Goal: Information Seeking & Learning: Compare options

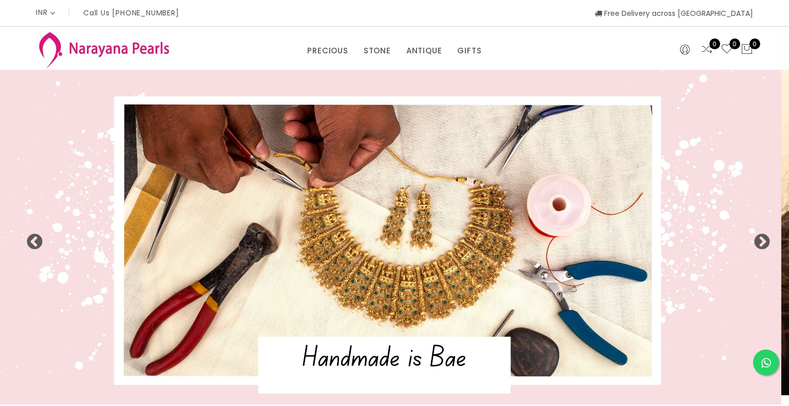
select select "INR"
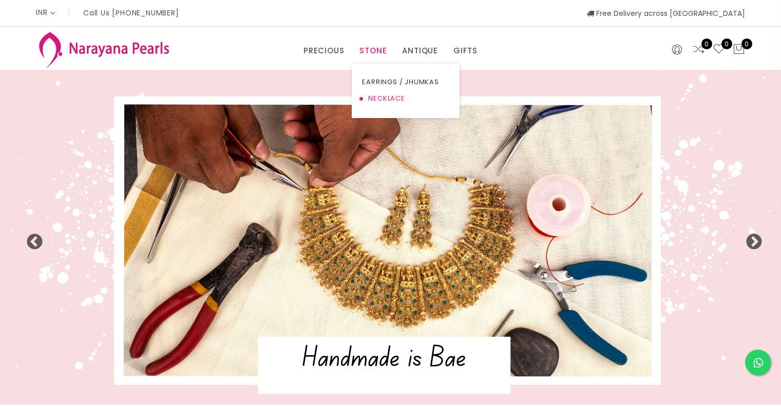
click at [386, 98] on link "NECKLACE" at bounding box center [405, 98] width 87 height 16
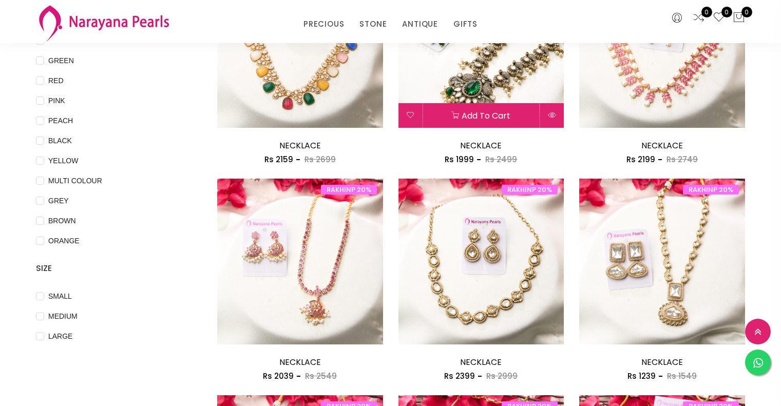
scroll to position [103, 0]
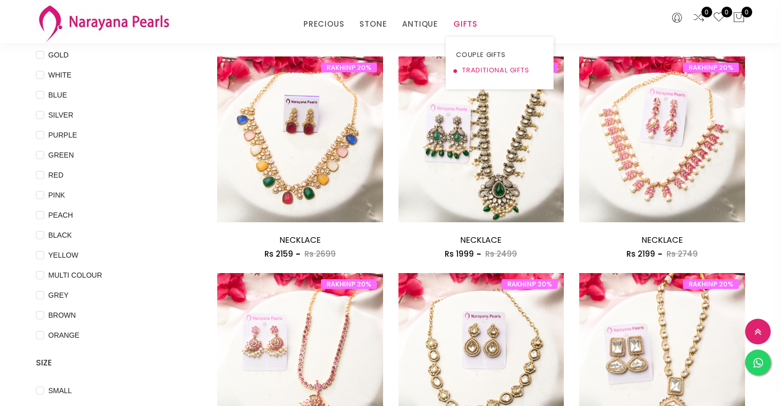
click at [486, 71] on link "TRADITIONAL GIFTS" at bounding box center [499, 70] width 87 height 15
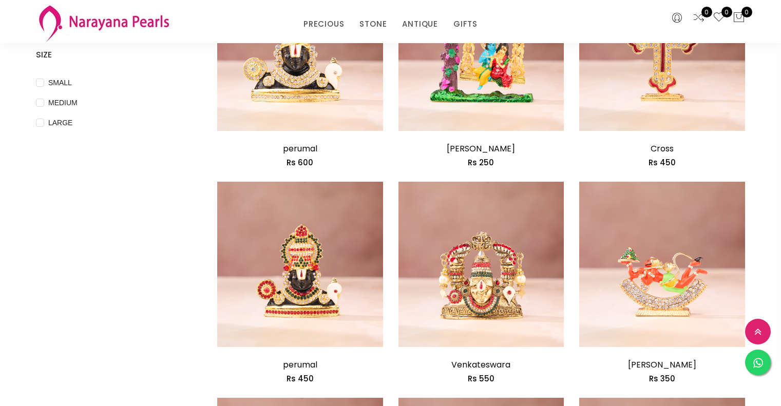
scroll to position [51, 0]
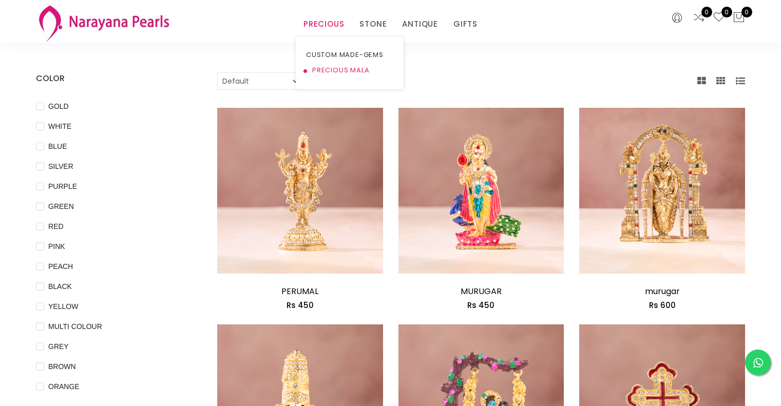
click at [341, 70] on link "PRECIOUS MALA" at bounding box center [349, 70] width 87 height 15
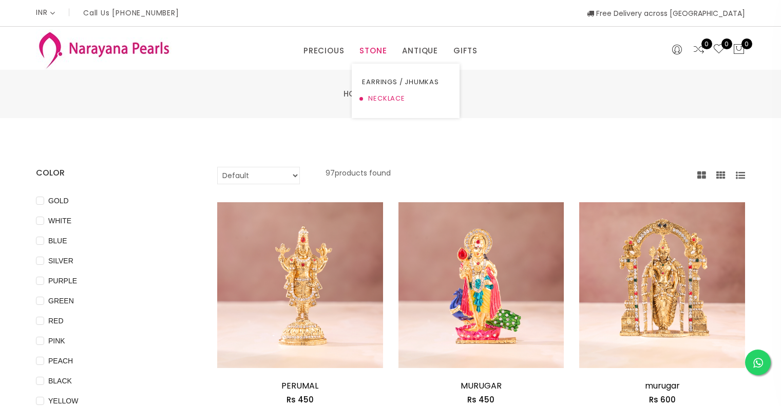
click at [382, 98] on link "NECKLACE" at bounding box center [405, 98] width 87 height 16
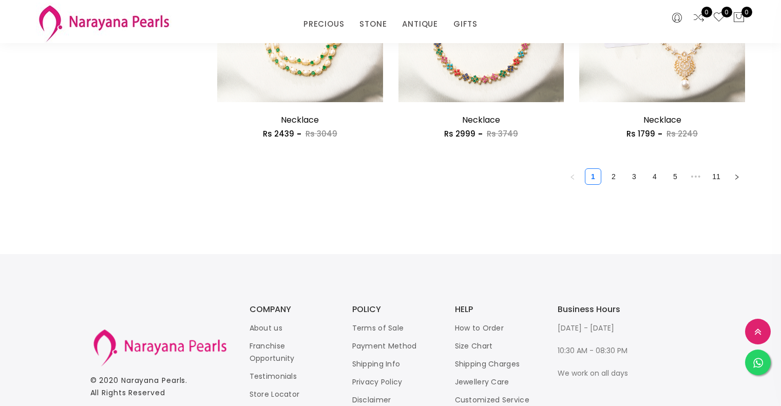
scroll to position [1592, 0]
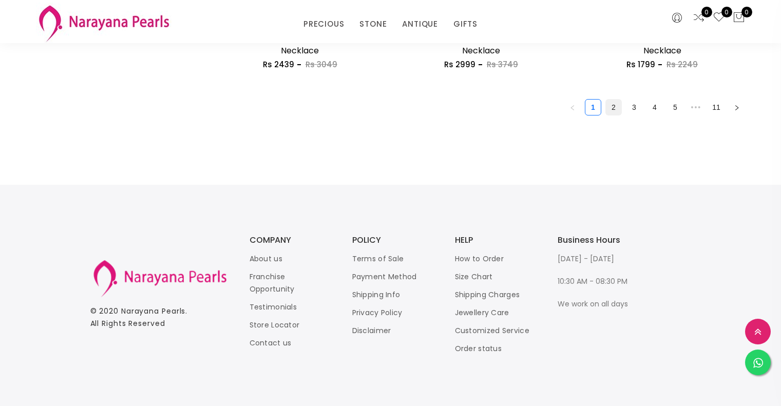
click at [611, 110] on link "2" at bounding box center [613, 107] width 15 height 15
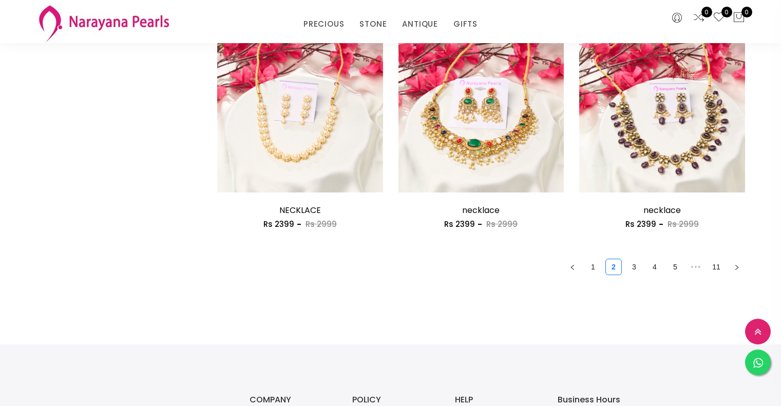
scroll to position [1438, 0]
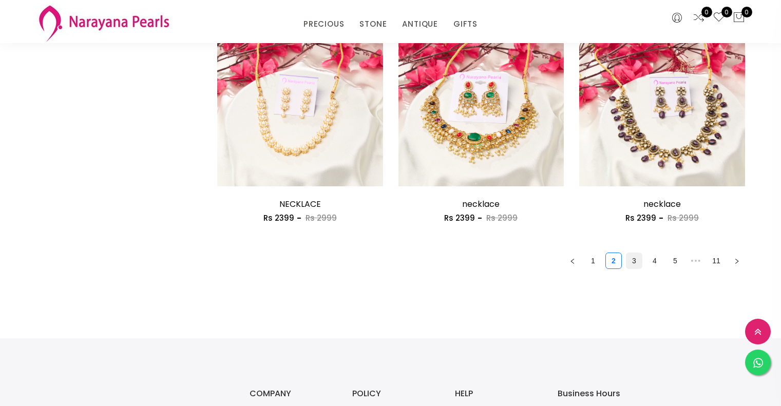
click at [632, 263] on link "3" at bounding box center [633, 260] width 15 height 15
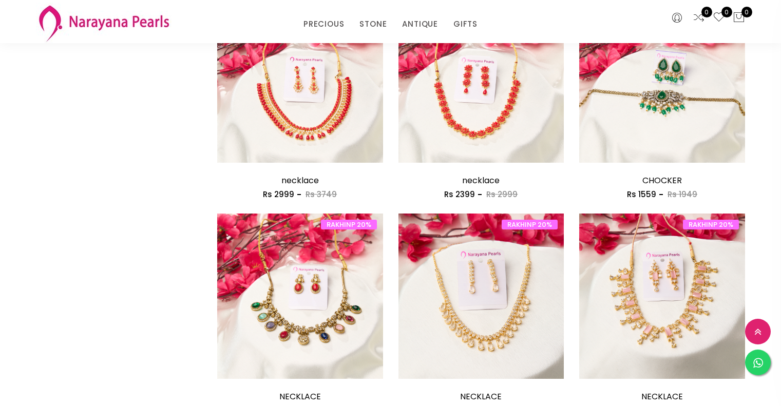
scroll to position [1386, 0]
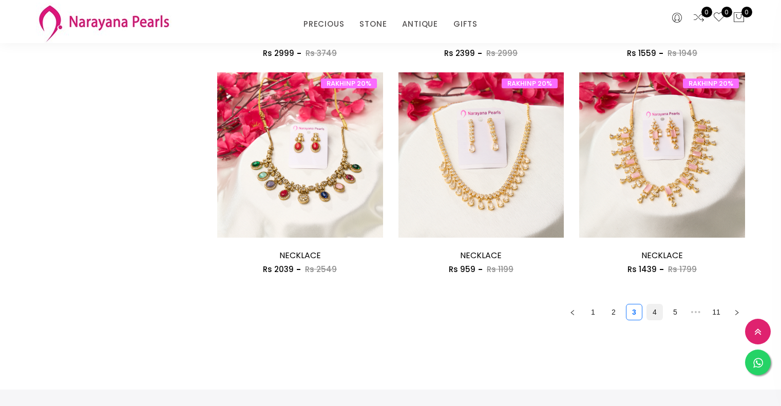
click at [656, 318] on link "4" at bounding box center [654, 311] width 15 height 15
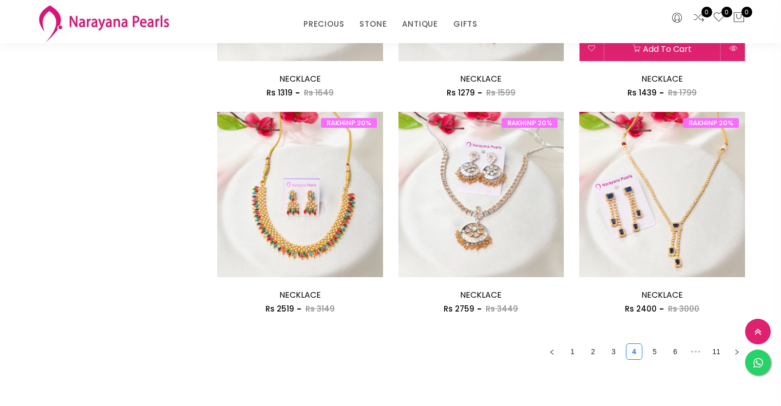
scroll to position [1386, 0]
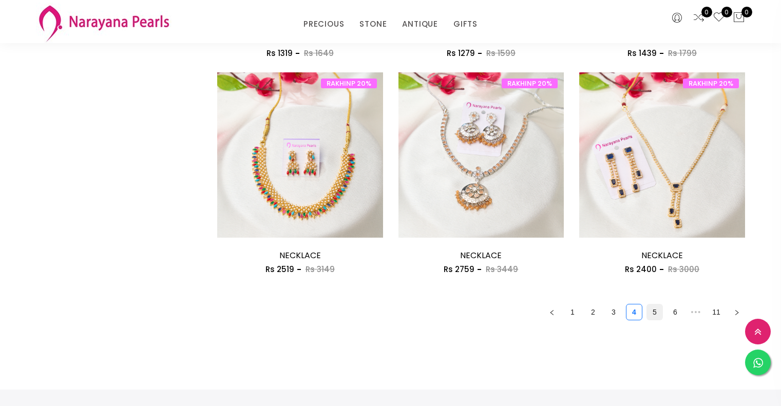
click at [656, 316] on link "5" at bounding box center [654, 311] width 15 height 15
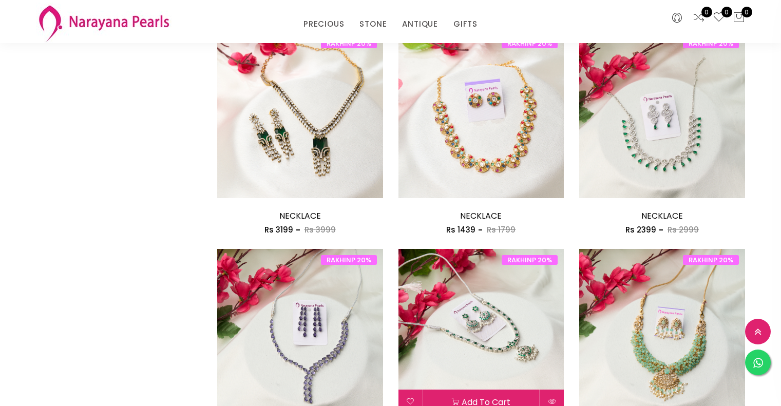
scroll to position [1078, 0]
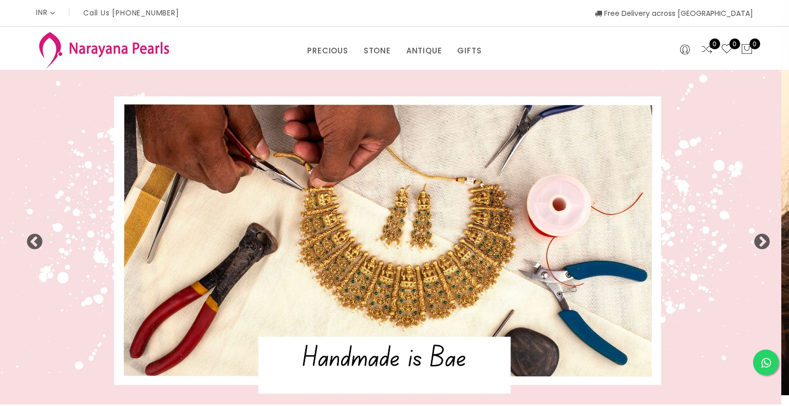
select select "INR"
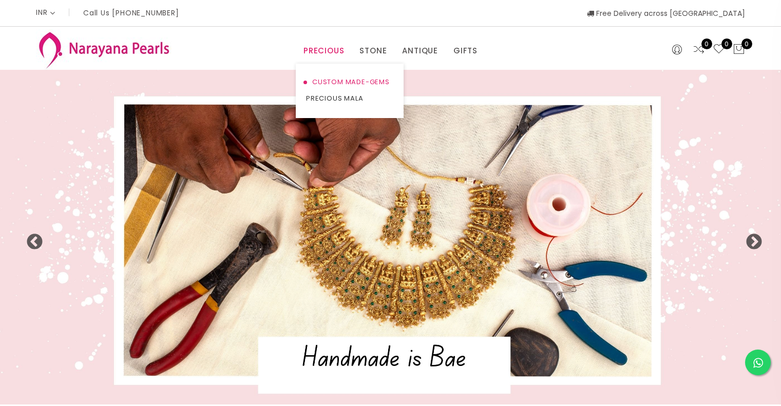
click at [338, 82] on link "CUSTOM MADE-GEMS" at bounding box center [349, 82] width 87 height 16
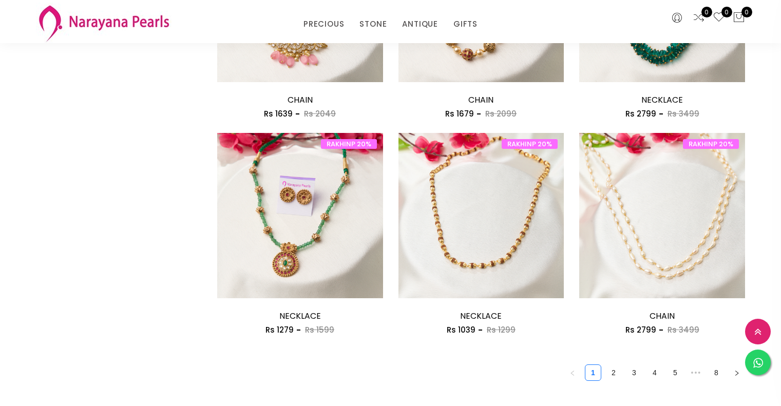
scroll to position [1335, 0]
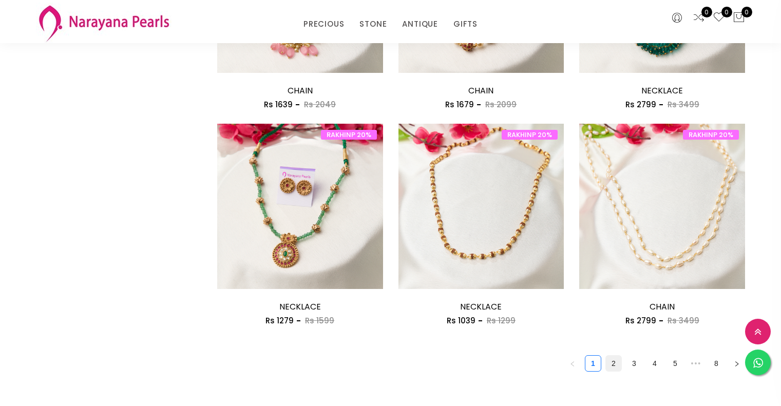
click at [611, 368] on link "2" at bounding box center [613, 363] width 15 height 15
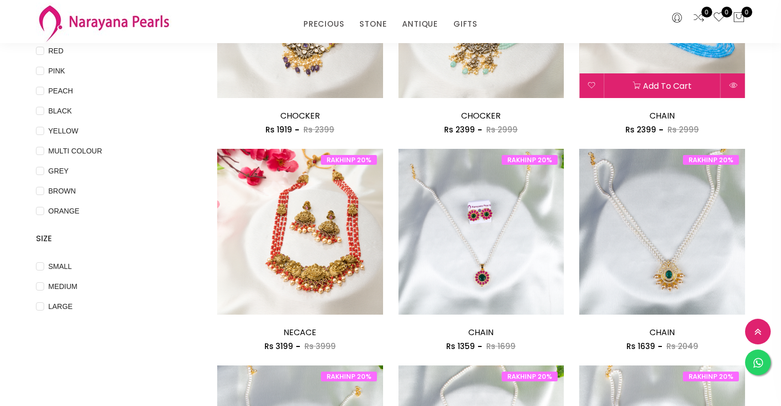
scroll to position [257, 0]
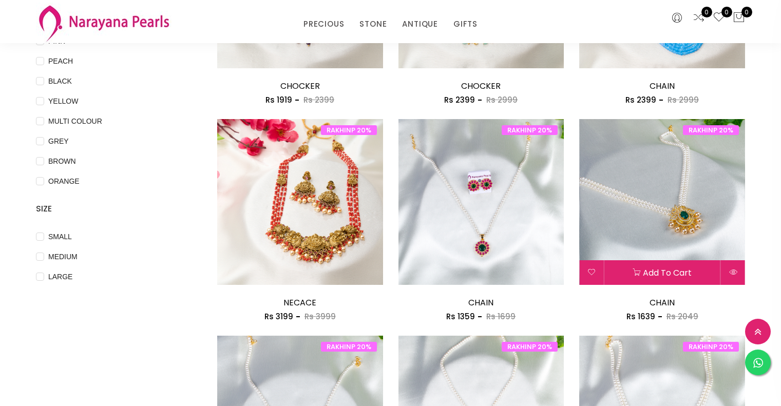
click at [695, 218] on img at bounding box center [662, 202] width 166 height 166
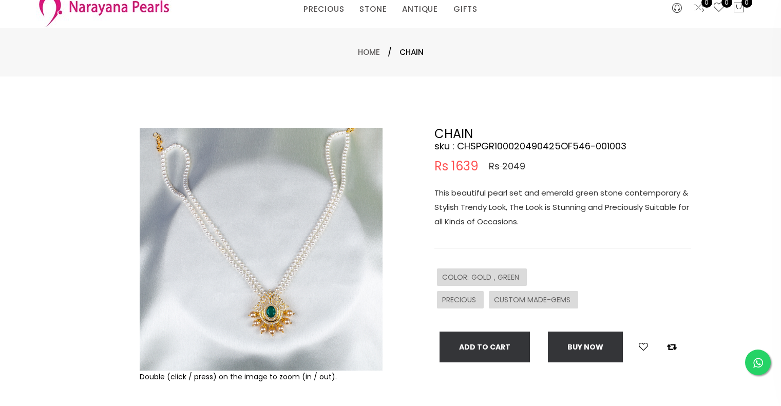
scroll to position [51, 0]
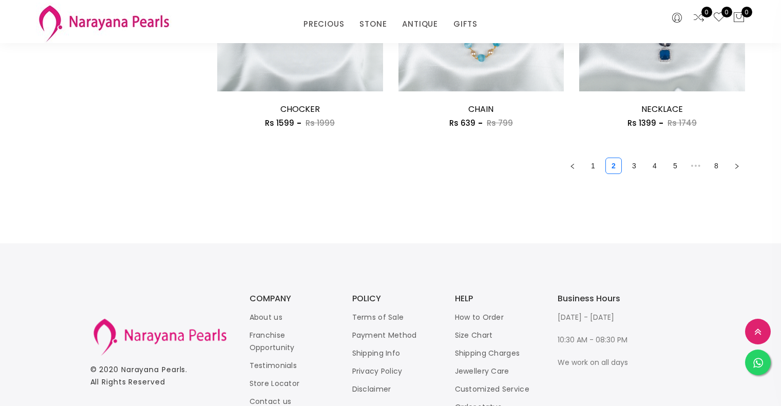
scroll to position [1540, 0]
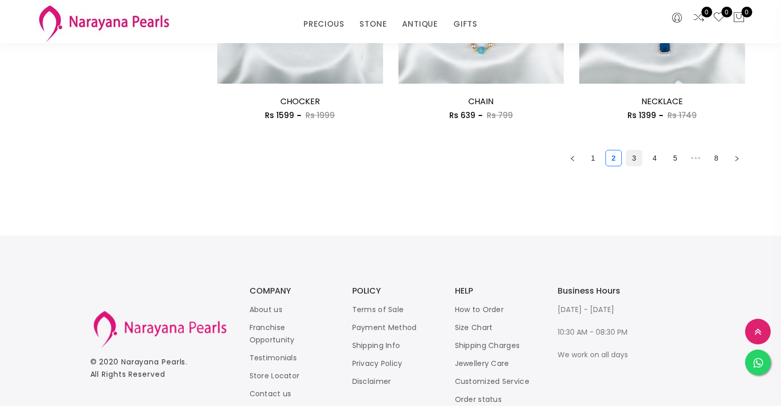
click at [632, 161] on link "3" at bounding box center [633, 157] width 15 height 15
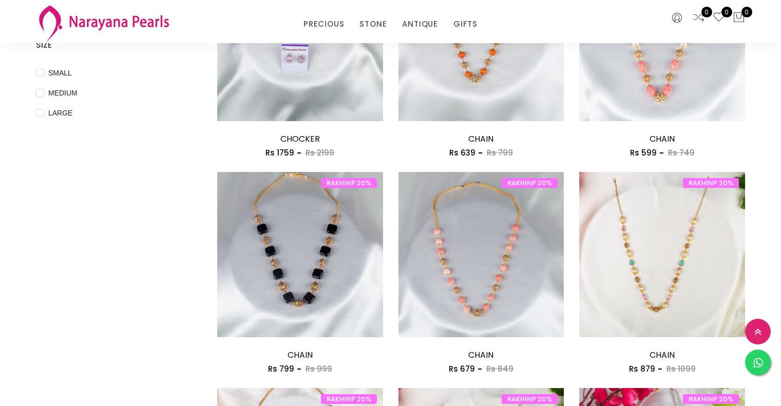
scroll to position [308, 0]
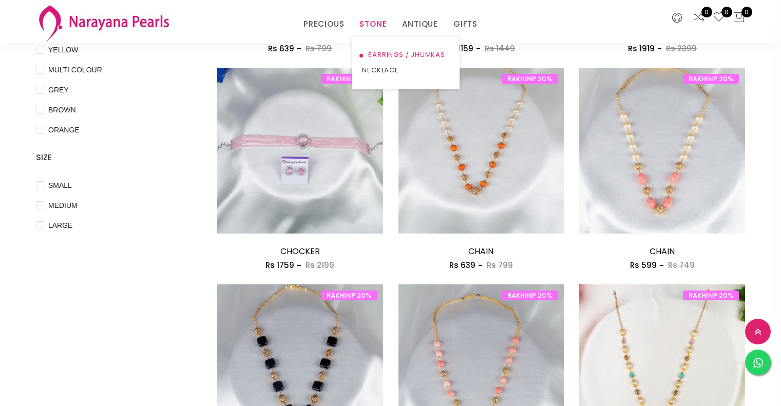
click at [400, 55] on link "EARRINGS / JHUMKAS" at bounding box center [405, 54] width 87 height 15
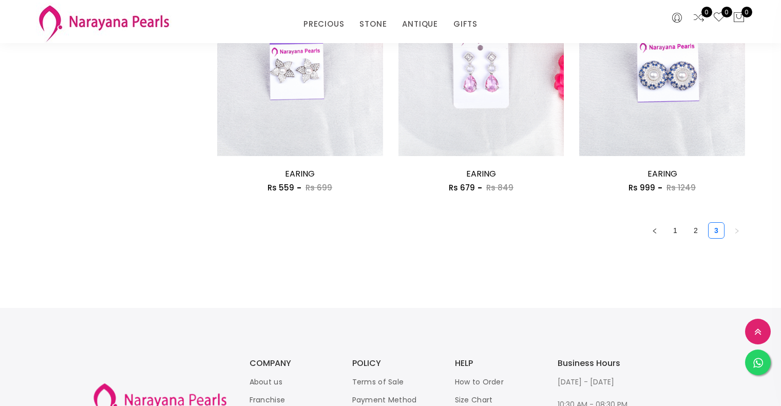
scroll to position [1489, 0]
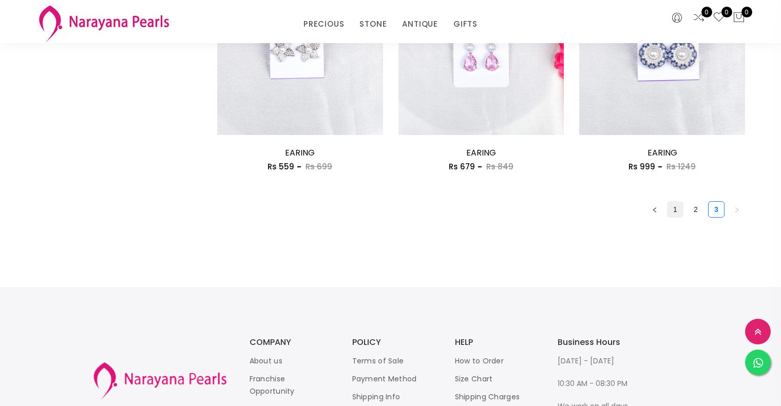
click at [674, 212] on link "1" at bounding box center [674, 209] width 15 height 15
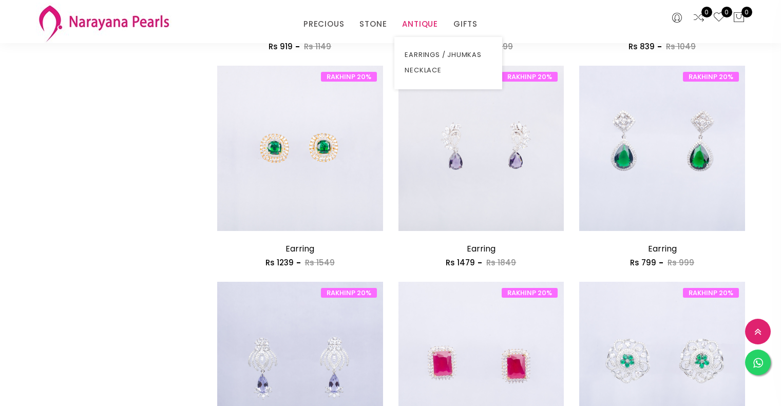
scroll to position [462, 0]
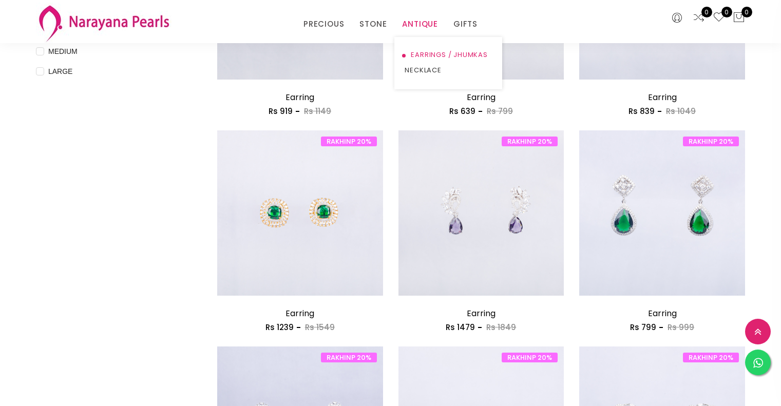
click at [432, 53] on link "EARRINGS / JHUMKAS" at bounding box center [448, 54] width 87 height 15
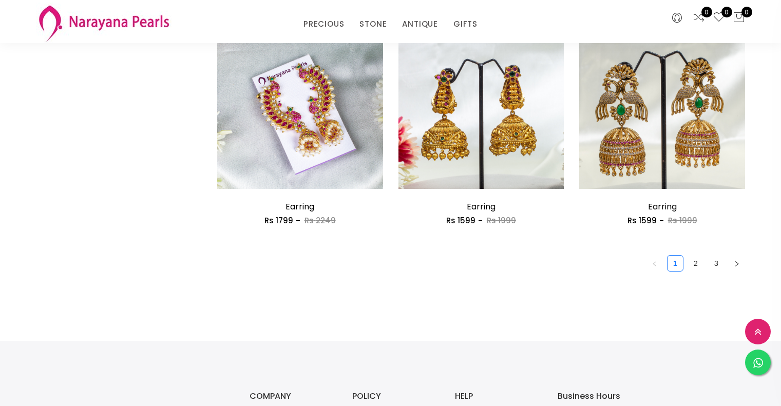
scroll to position [1438, 0]
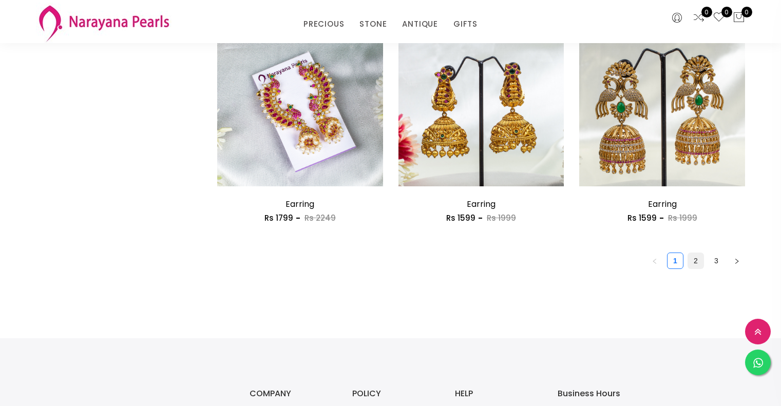
click at [696, 266] on link "2" at bounding box center [695, 260] width 15 height 15
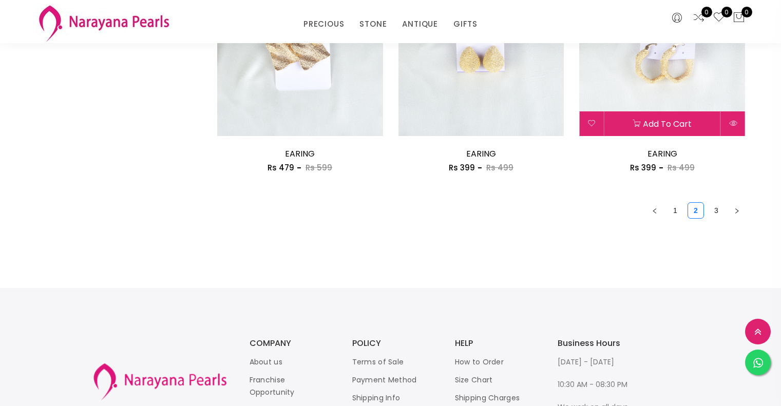
scroll to position [1592, 0]
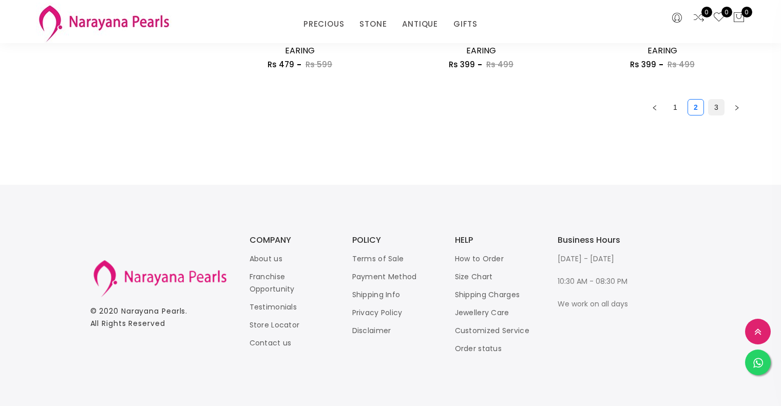
click at [718, 108] on link "3" at bounding box center [716, 107] width 15 height 15
